Goal: Information Seeking & Learning: Find specific fact

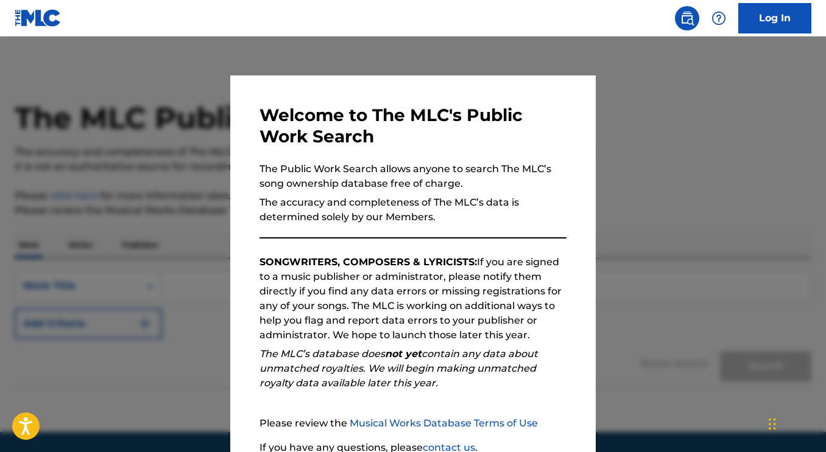
scroll to position [105, 0]
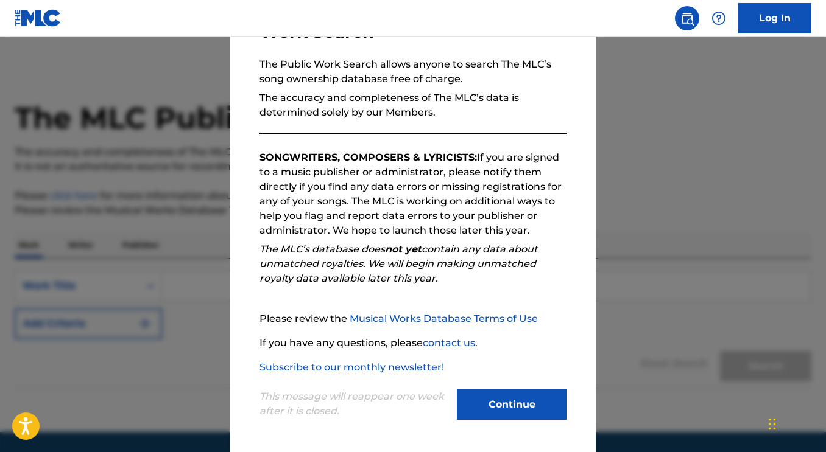
click at [496, 421] on div "Continue" at bounding box center [512, 406] width 110 height 33
click at [495, 399] on button "Continue" at bounding box center [512, 405] width 110 height 30
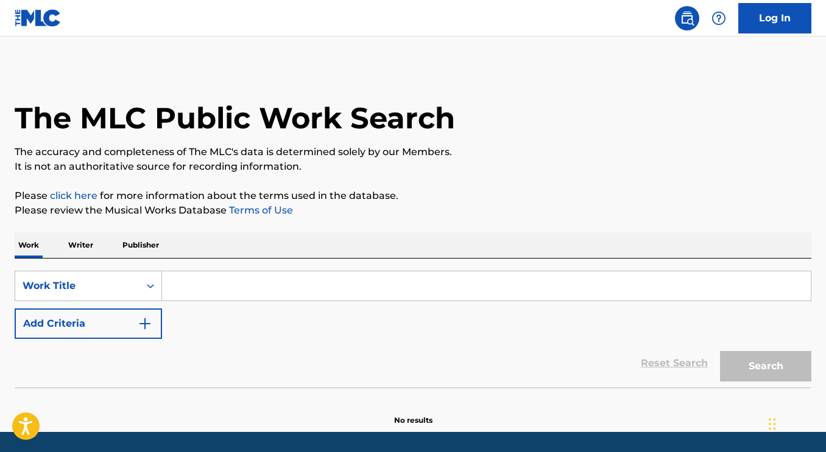
click at [237, 287] on input "Search Form" at bounding box center [486, 286] width 648 height 29
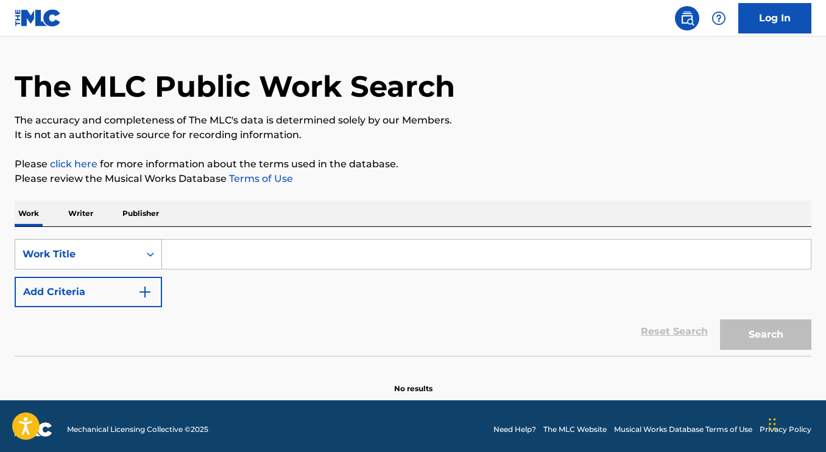
click at [142, 270] on div "Work Title" at bounding box center [88, 254] width 147 height 30
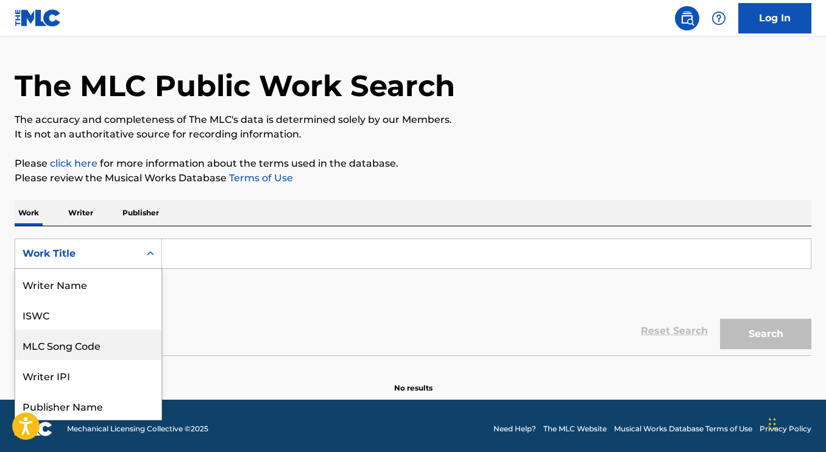
scroll to position [61, 0]
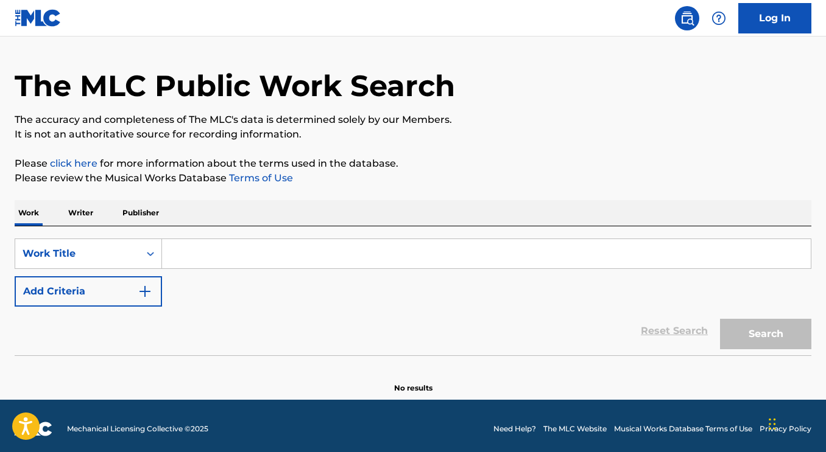
click at [80, 205] on p "Writer" at bounding box center [81, 213] width 32 height 26
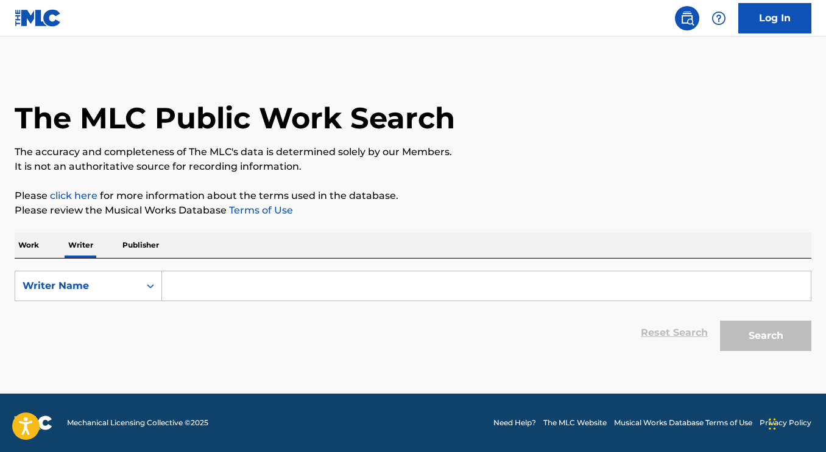
click at [211, 297] on input "Search Form" at bounding box center [486, 286] width 648 height 29
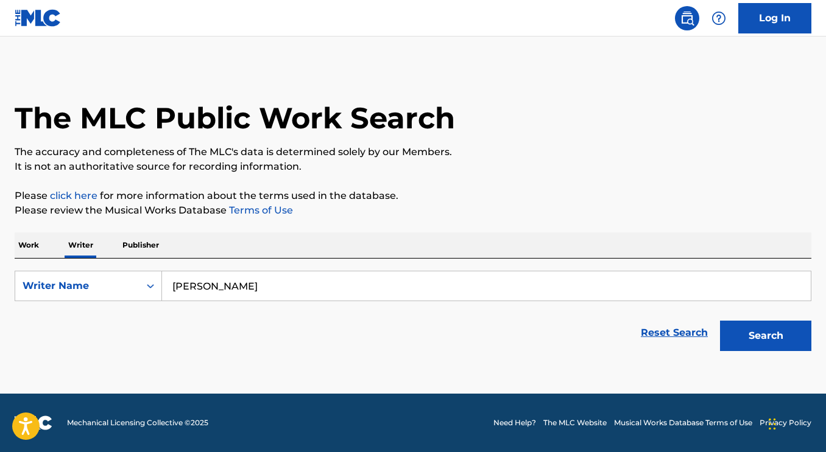
type input "[PERSON_NAME]"
click at [720, 321] on button "Search" at bounding box center [765, 336] width 91 height 30
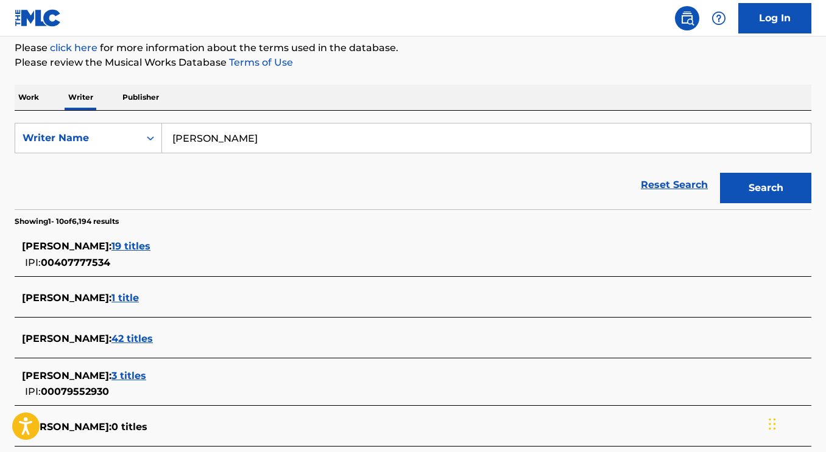
scroll to position [150, 0]
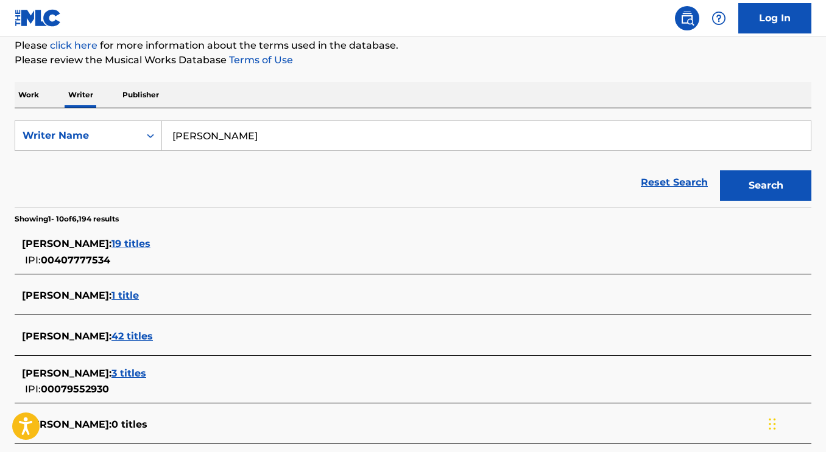
click at [131, 246] on span "19 titles" at bounding box center [130, 244] width 39 height 12
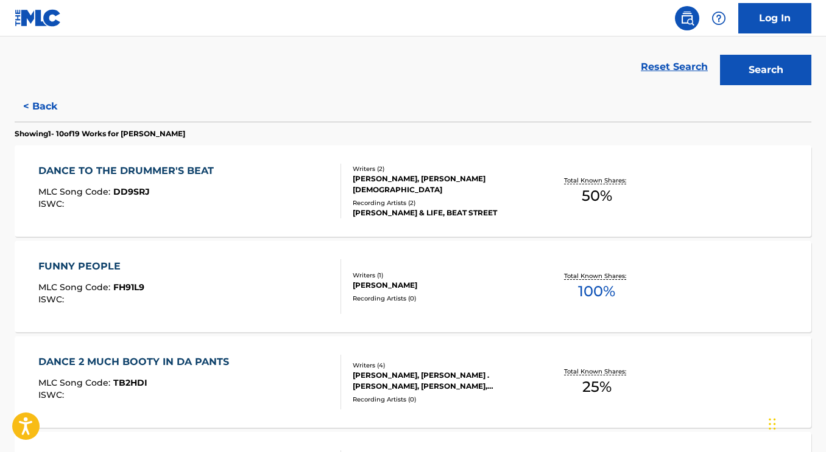
scroll to position [267, 0]
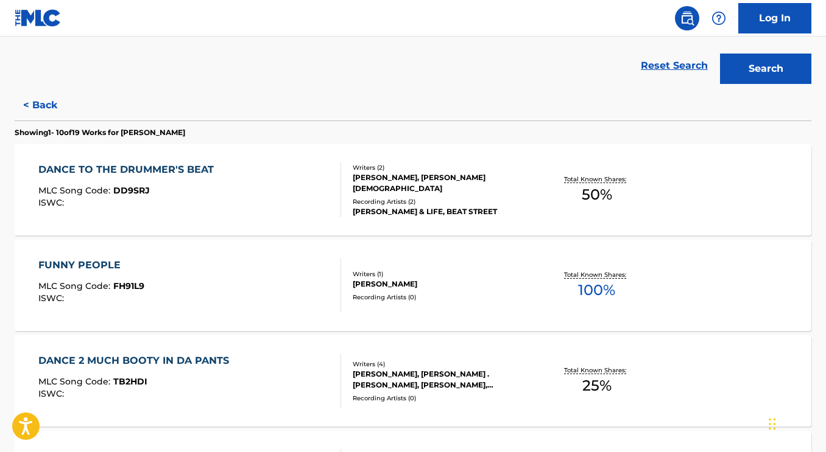
click at [103, 258] on div "FUNNY PEOPLE" at bounding box center [91, 265] width 106 height 15
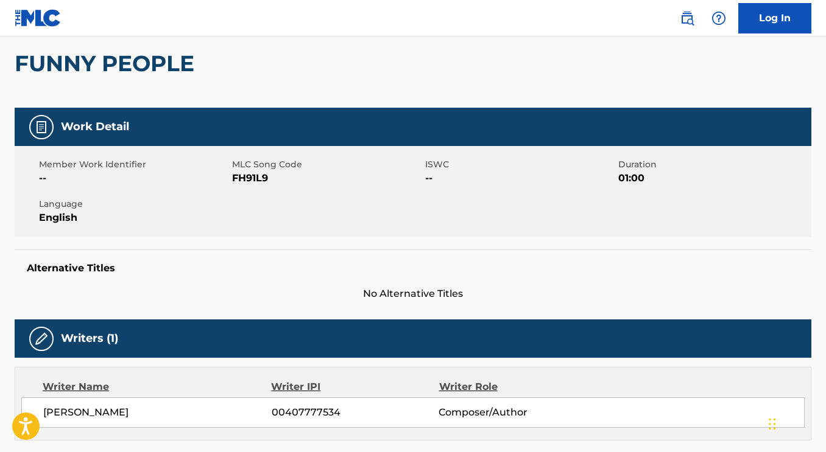
scroll to position [43, 0]
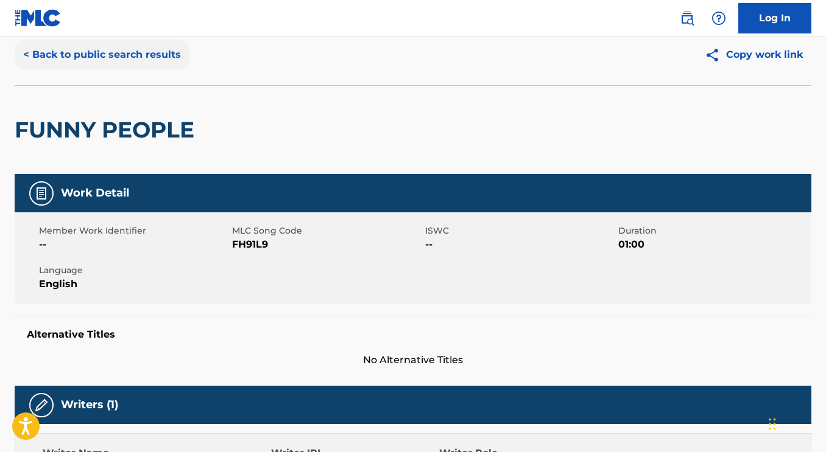
click at [43, 55] on button "< Back to public search results" at bounding box center [102, 55] width 175 height 30
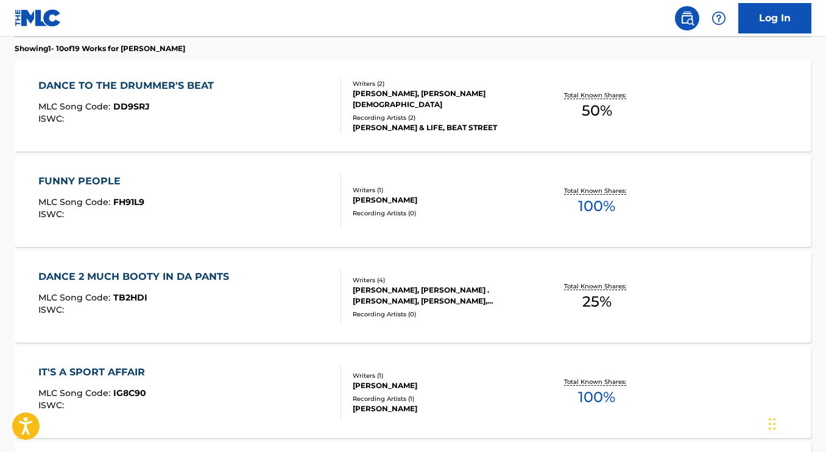
scroll to position [363, 0]
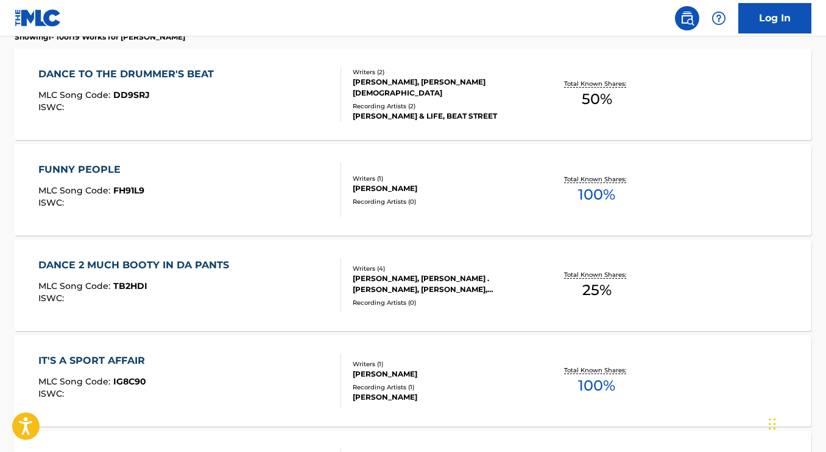
click at [174, 76] on div "DANCE TO THE DRUMMER'S BEAT" at bounding box center [128, 74] width 181 height 15
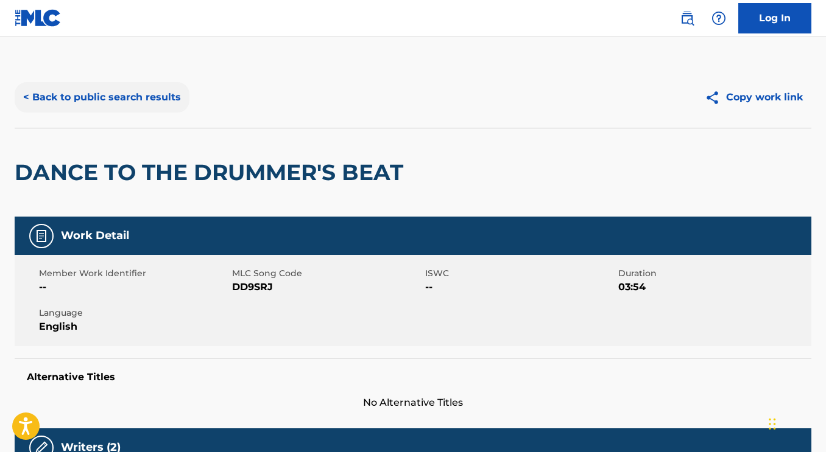
click at [95, 96] on button "< Back to public search results" at bounding box center [102, 97] width 175 height 30
